Goal: Navigation & Orientation: Find specific page/section

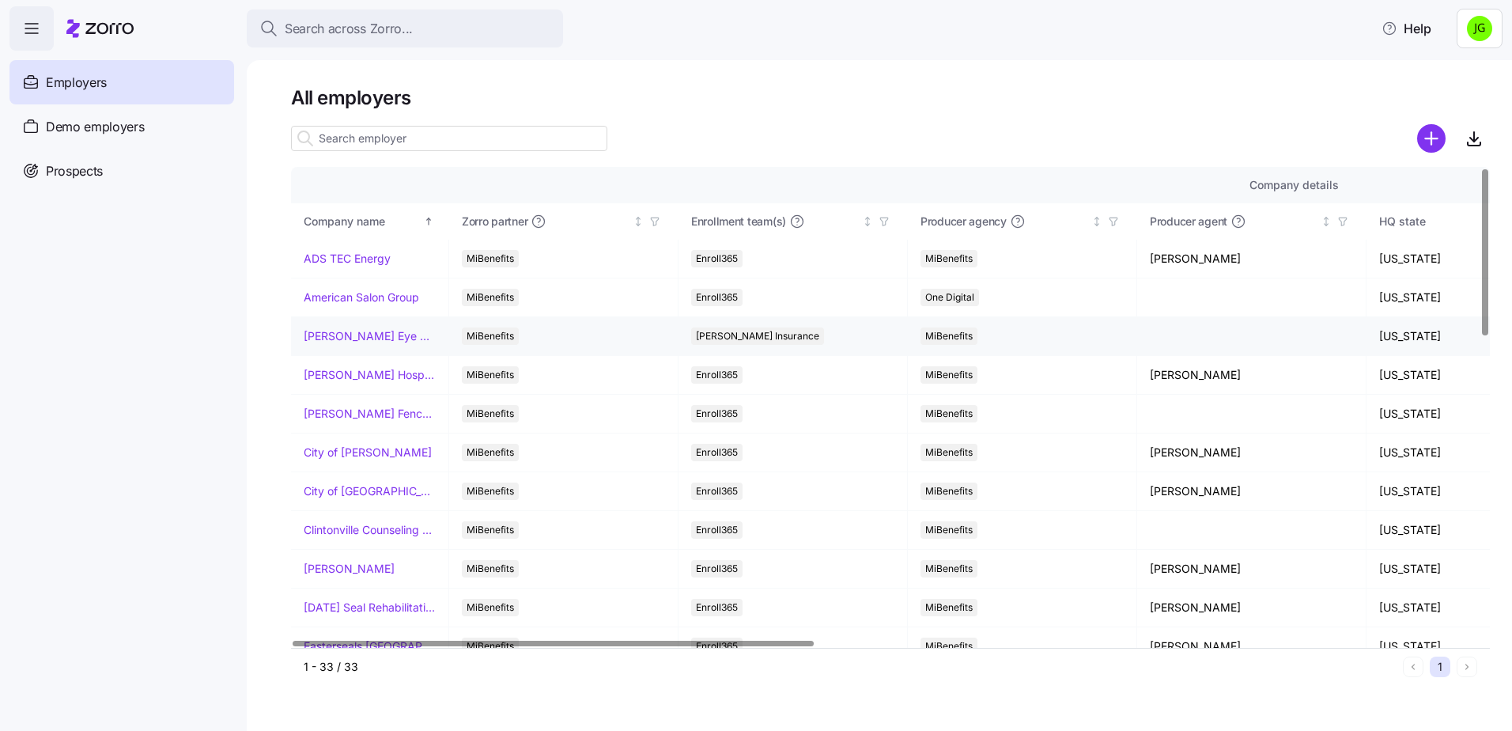
click at [360, 334] on link "[PERSON_NAME] Eye Associates" at bounding box center [370, 336] width 132 height 16
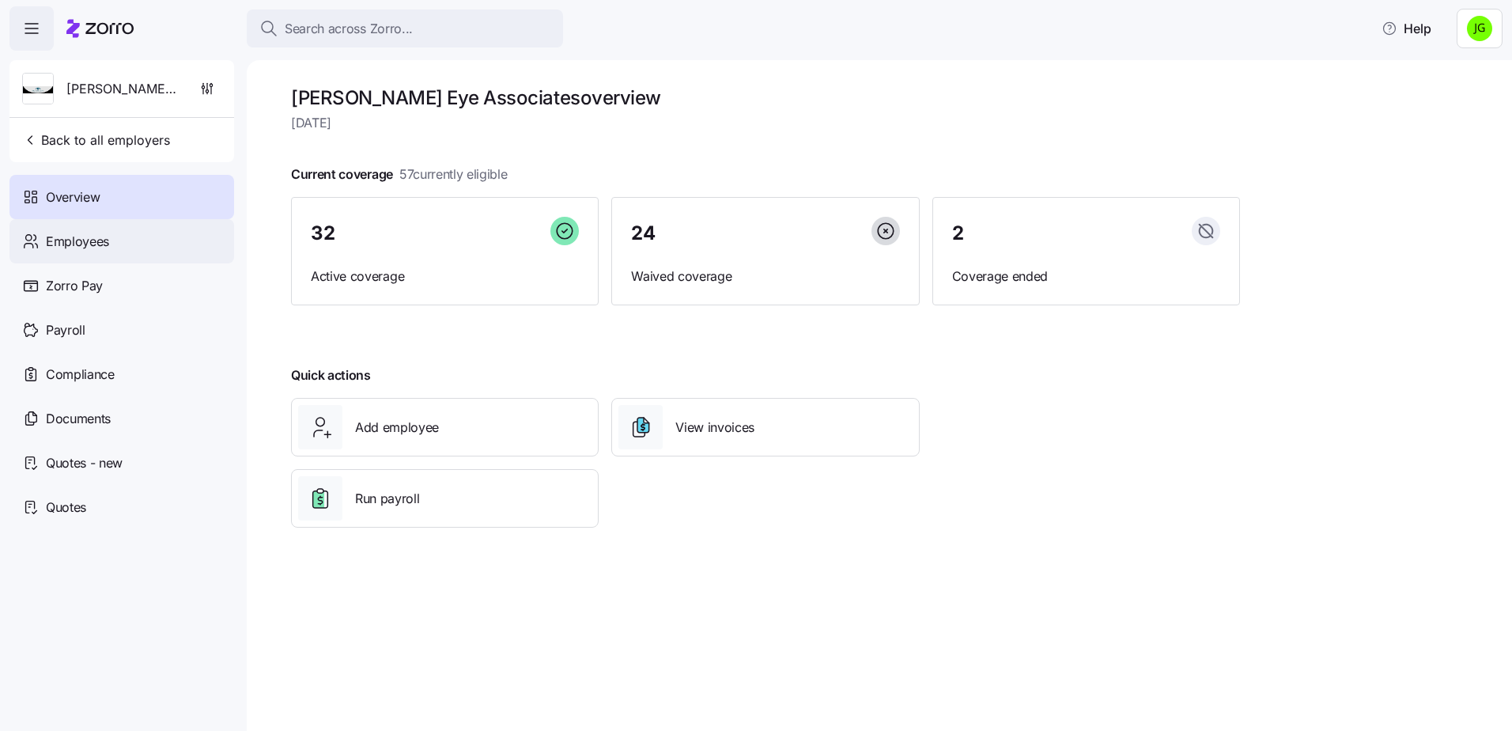
click at [82, 247] on span "Employees" at bounding box center [77, 242] width 63 height 20
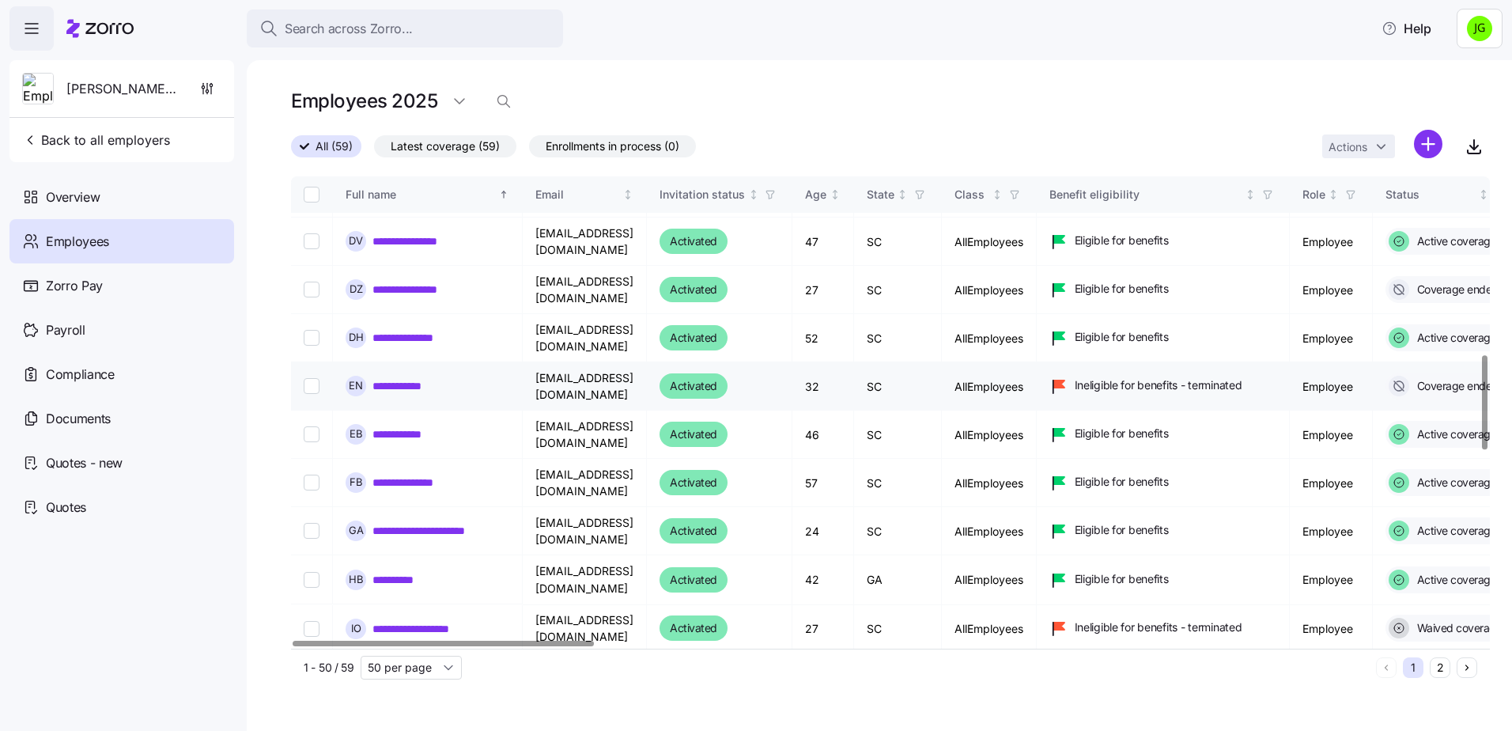
scroll to position [949, 0]
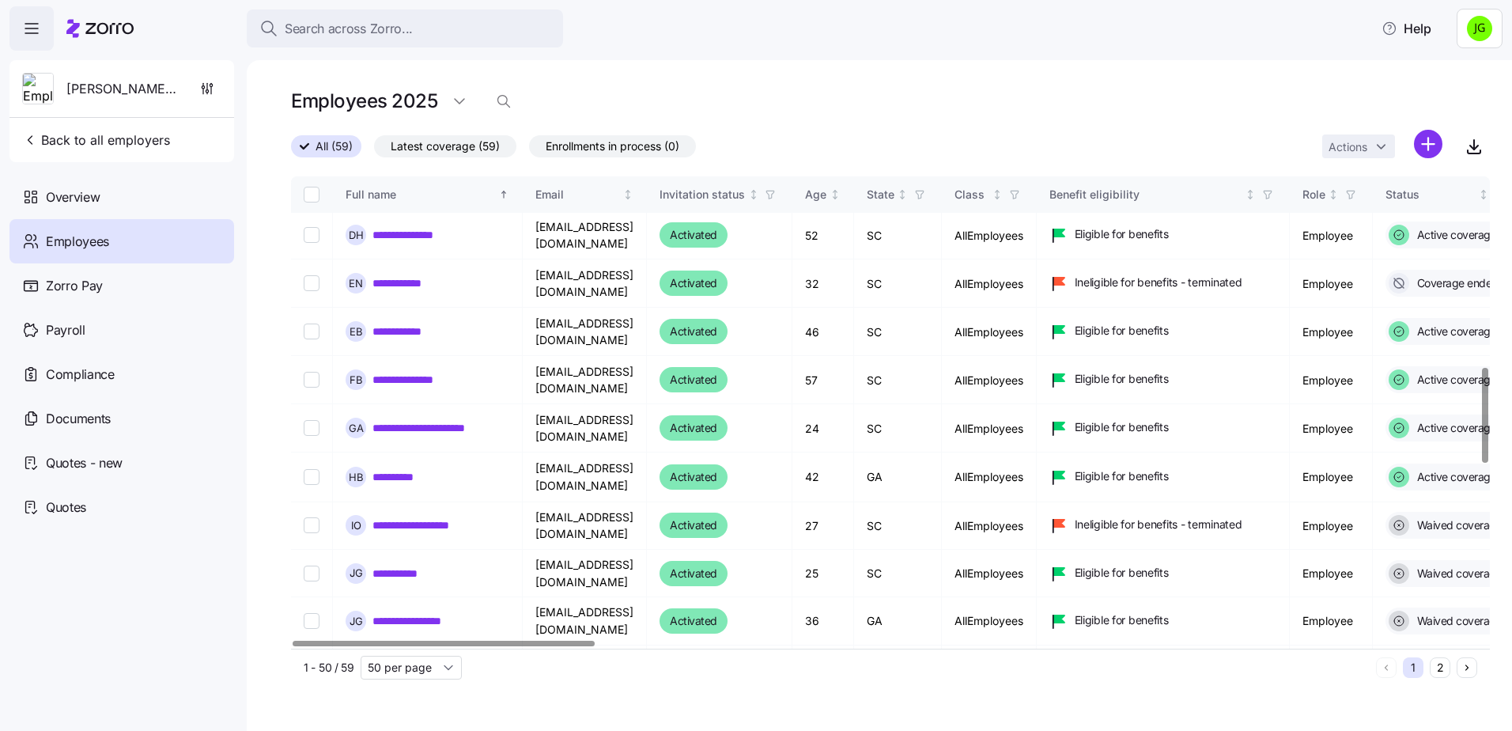
click at [1133, 110] on div "Employees 2025" at bounding box center [890, 101] width 1199 height 32
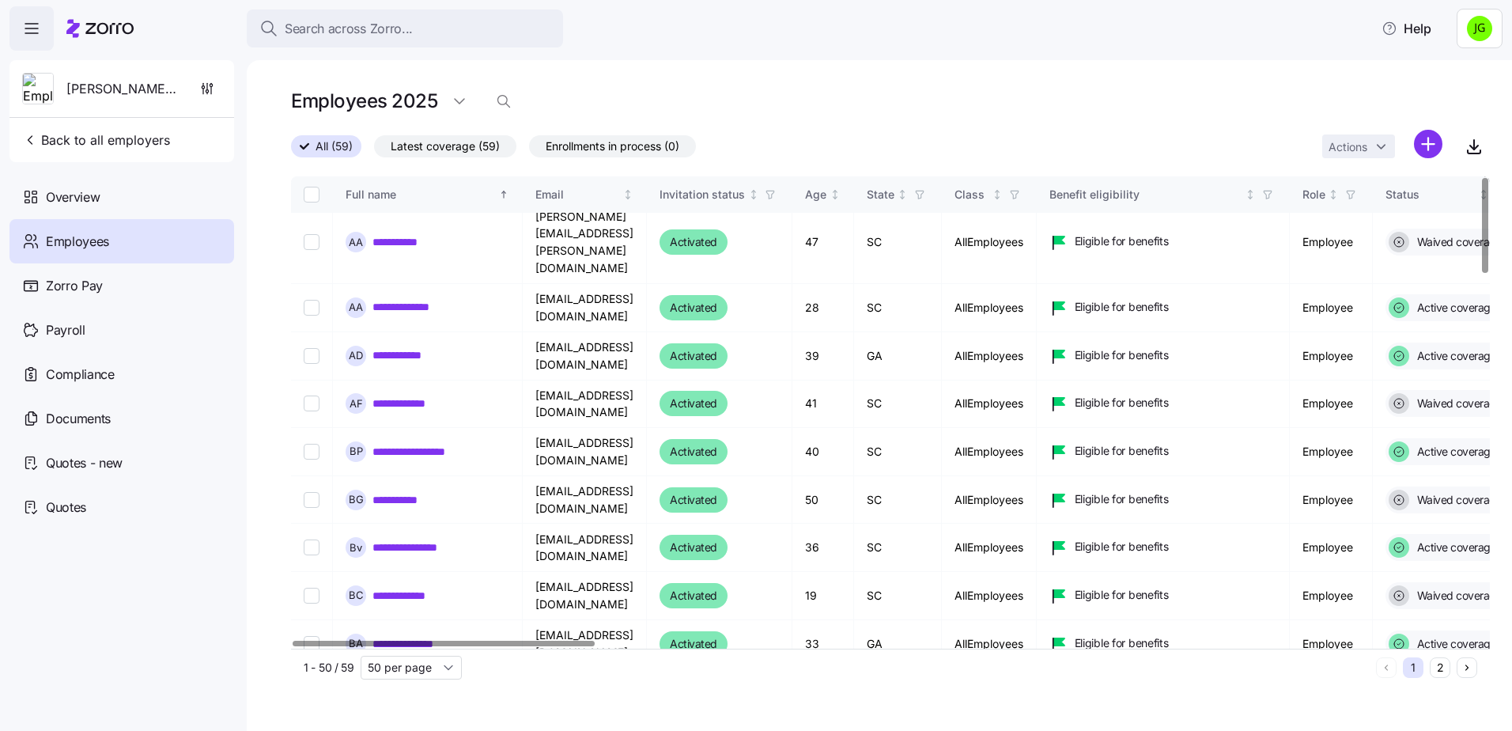
scroll to position [0, 0]
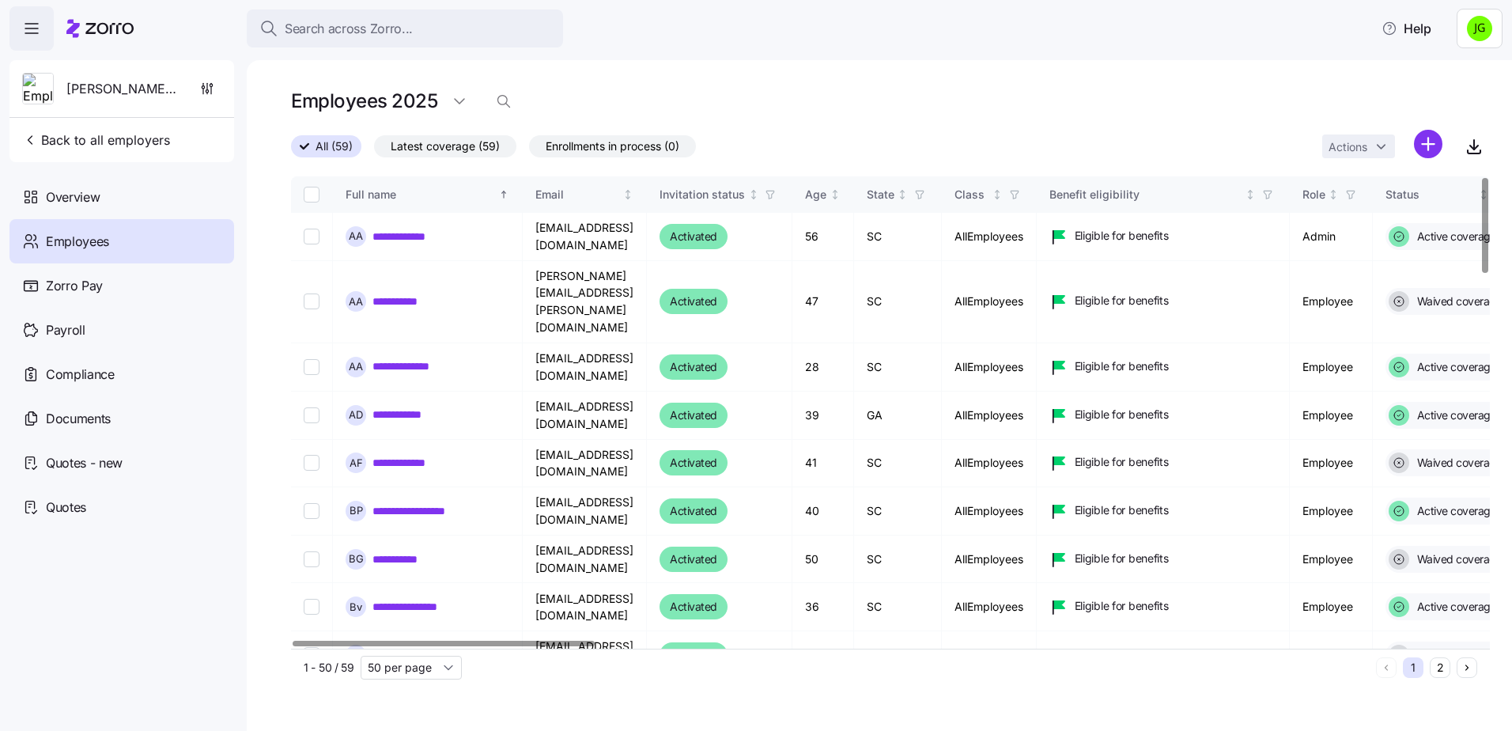
click at [865, 96] on div "Employees 2025" at bounding box center [890, 101] width 1199 height 32
click at [1076, 114] on div "Employees 2025" at bounding box center [890, 101] width 1199 height 32
click at [1151, 98] on div "Employees 2025" at bounding box center [890, 101] width 1199 height 32
click at [39, 146] on span "Back to all employers" at bounding box center [96, 139] width 148 height 19
